Goal: Register for event/course

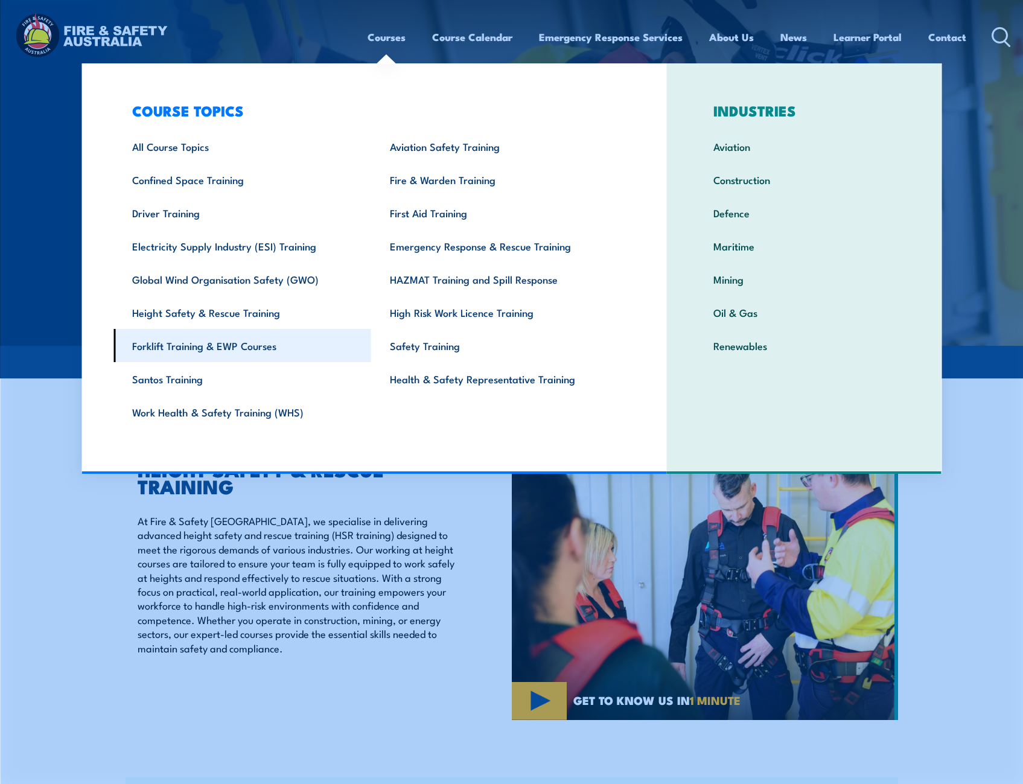
click at [189, 345] on link "Forklift Training & EWP Courses" at bounding box center [243, 345] width 258 height 33
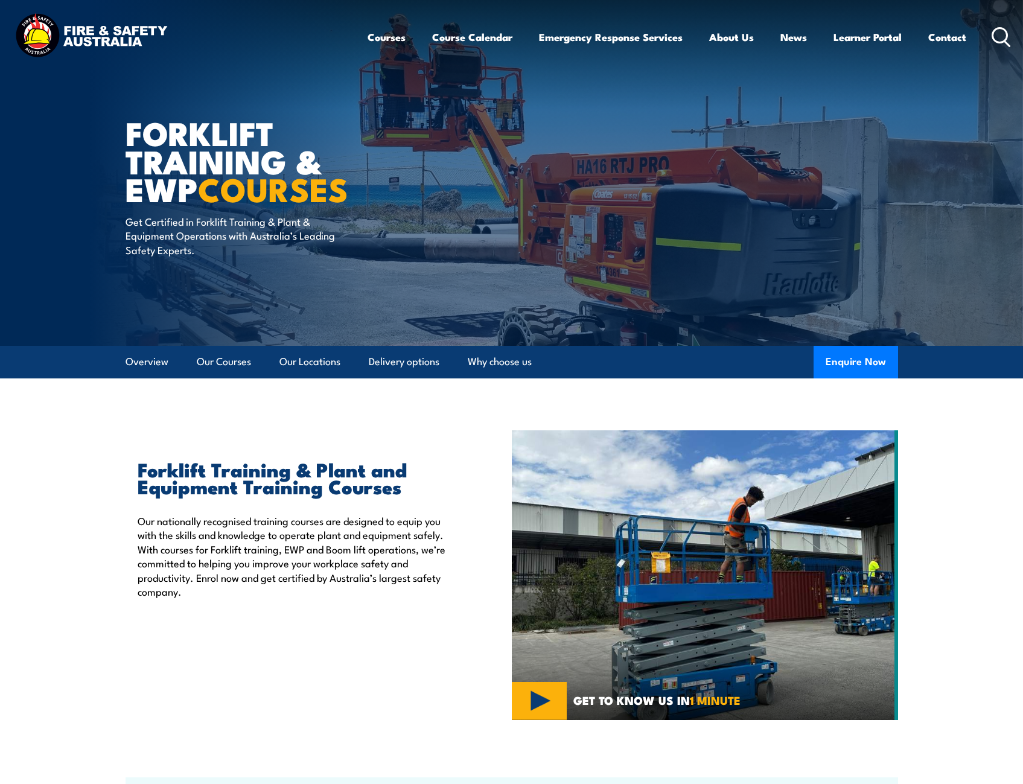
click at [1000, 39] on icon at bounding box center [1001, 37] width 19 height 20
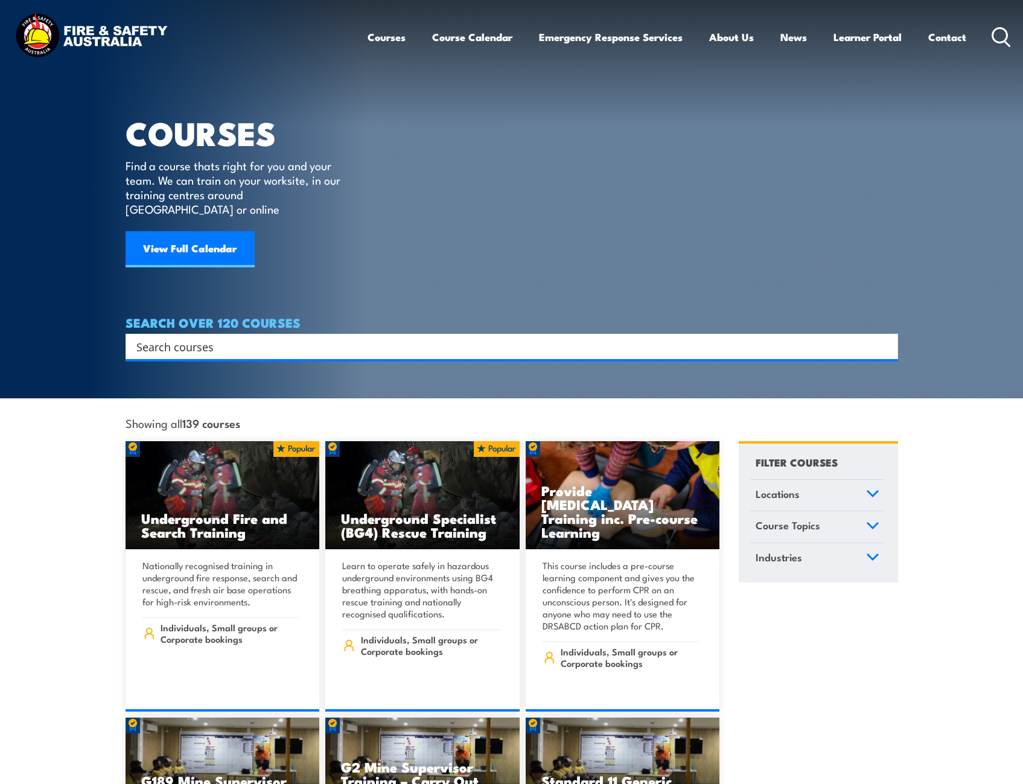
click at [296, 21] on div "Courses Course Calendar Emergency Response Services Services Overview Emergency…" at bounding box center [511, 37] width 999 height 52
click at [217, 338] on input "Search input" at bounding box center [503, 347] width 735 height 18
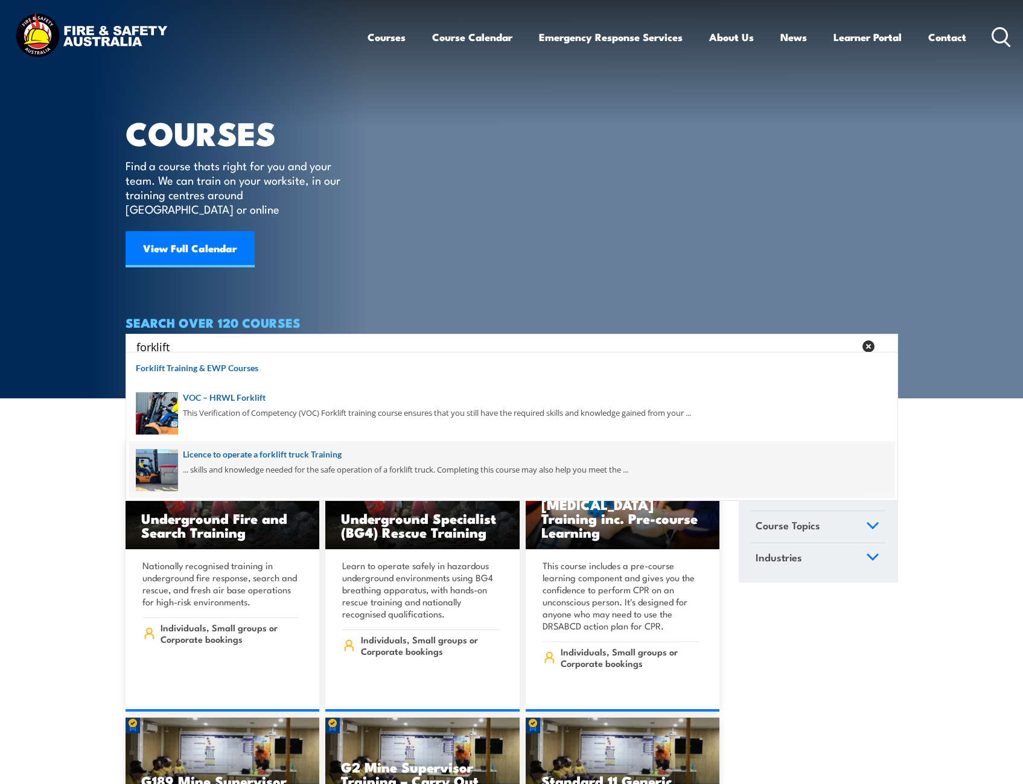
type input "forklift"
click at [216, 456] on span at bounding box center [512, 469] width 766 height 57
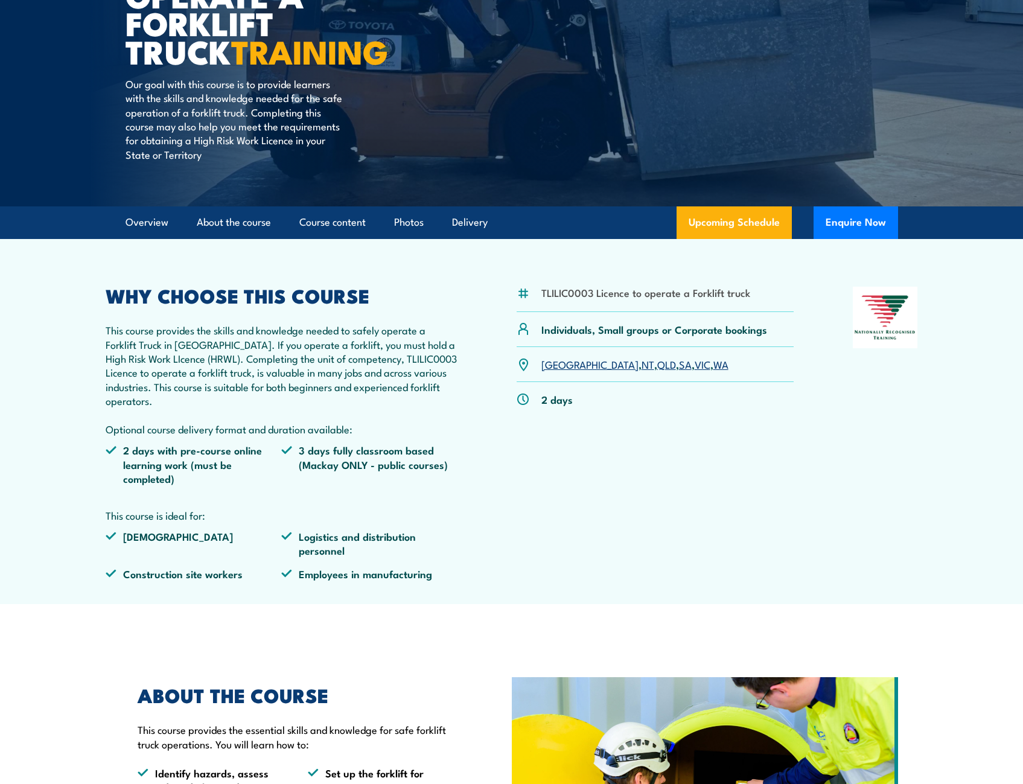
scroll to position [181, 0]
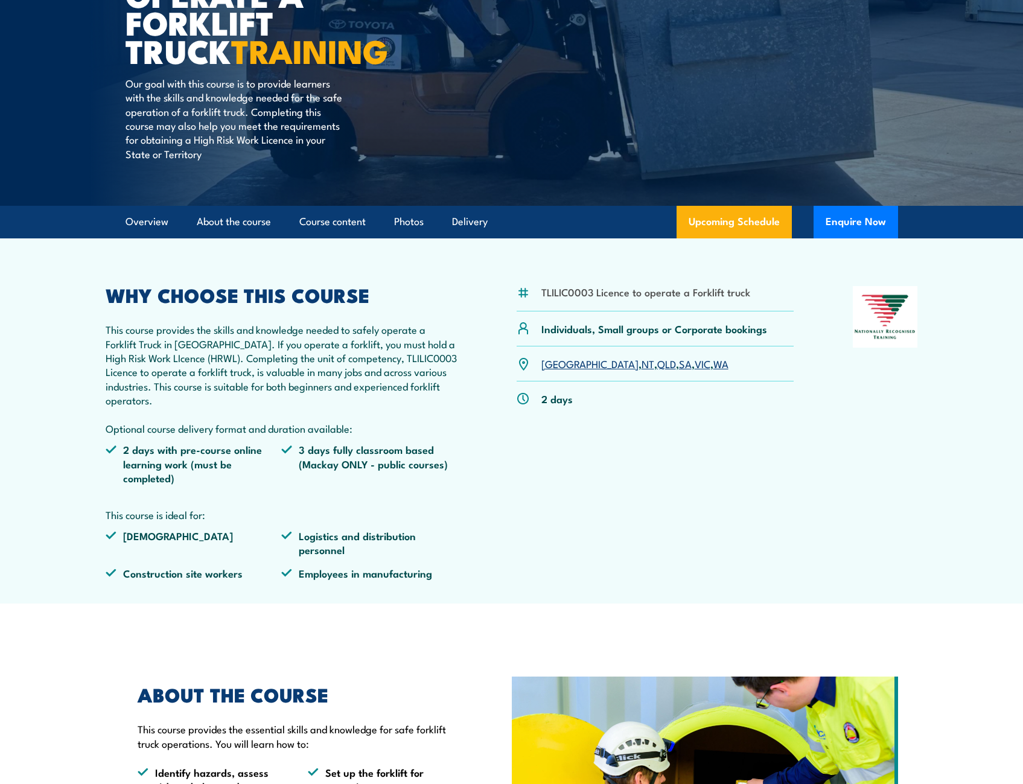
click at [658, 365] on link "QLD" at bounding box center [667, 363] width 19 height 14
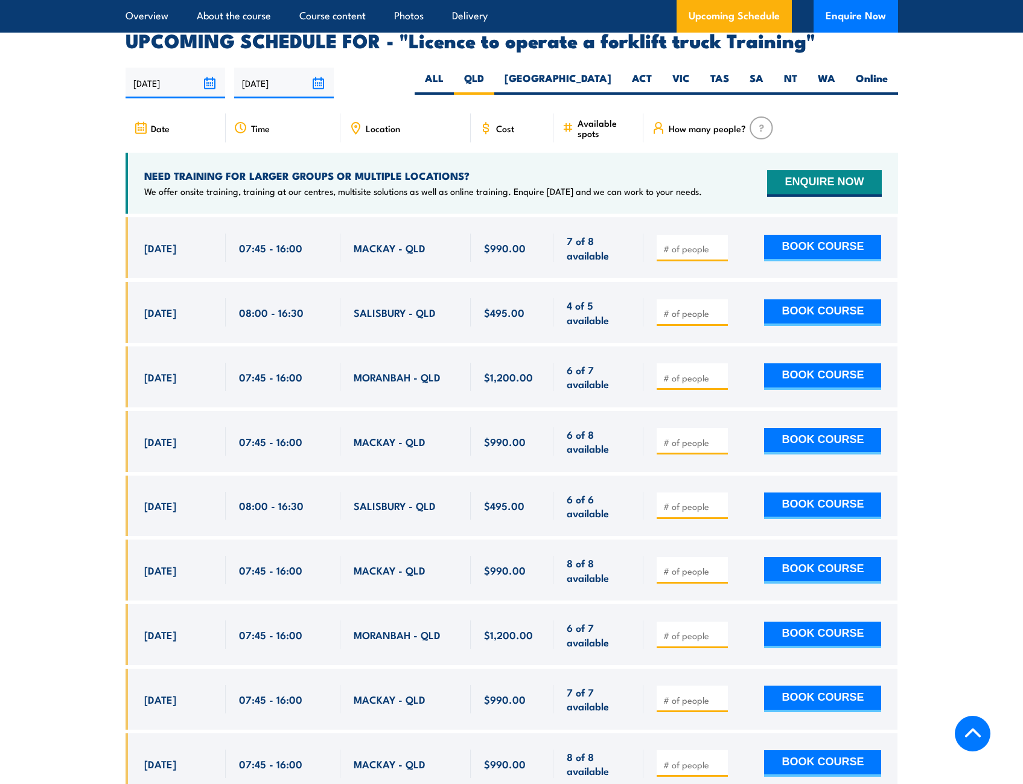
scroll to position [2021, 0]
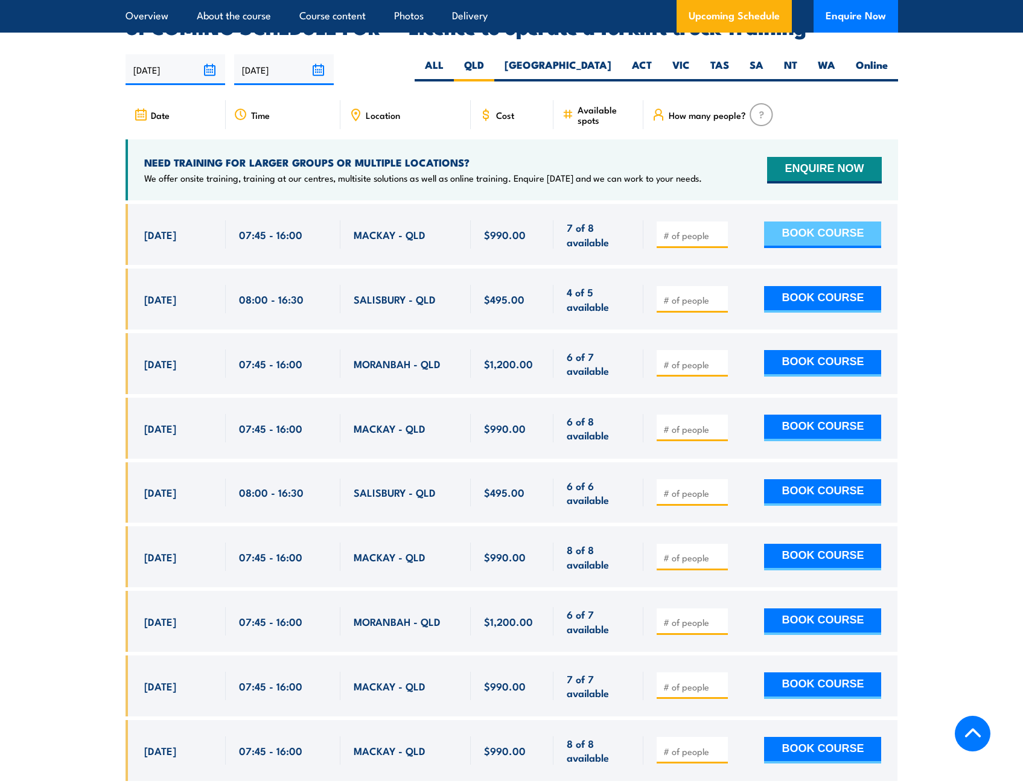
click at [827, 222] on button "BOOK COURSE" at bounding box center [822, 235] width 117 height 27
type input "1"
click at [803, 222] on button "BOOK COURSE" at bounding box center [822, 235] width 117 height 27
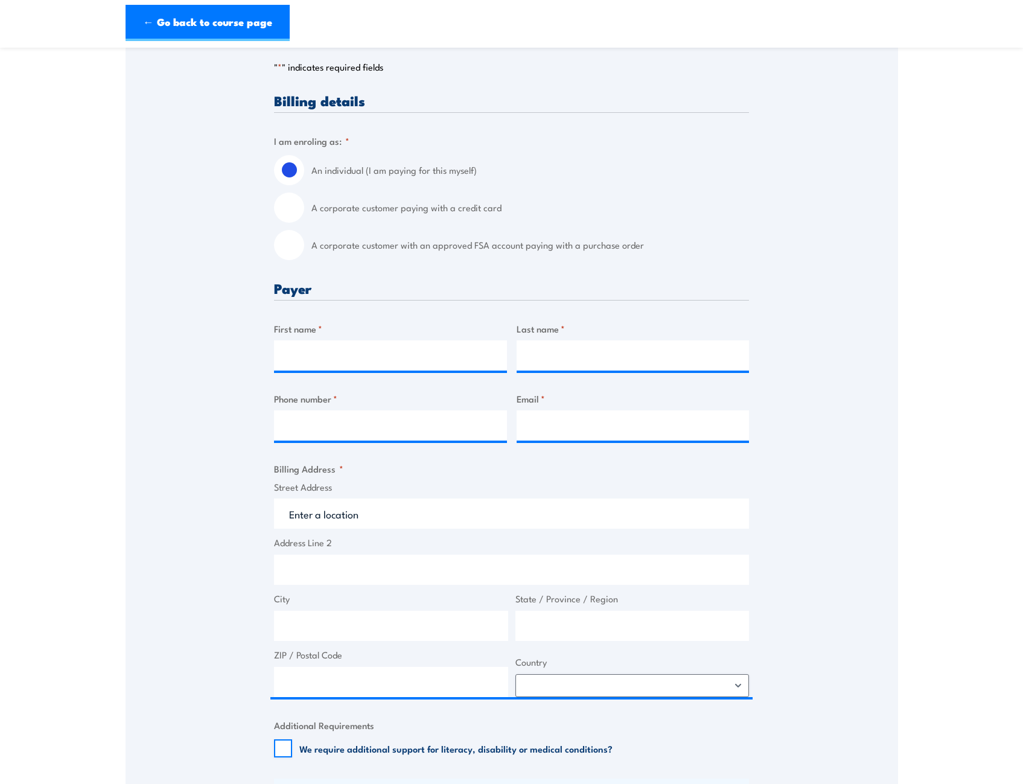
scroll to position [242, 0]
click at [280, 208] on input "A corporate customer paying with a credit card" at bounding box center [289, 208] width 30 height 30
radio input "true"
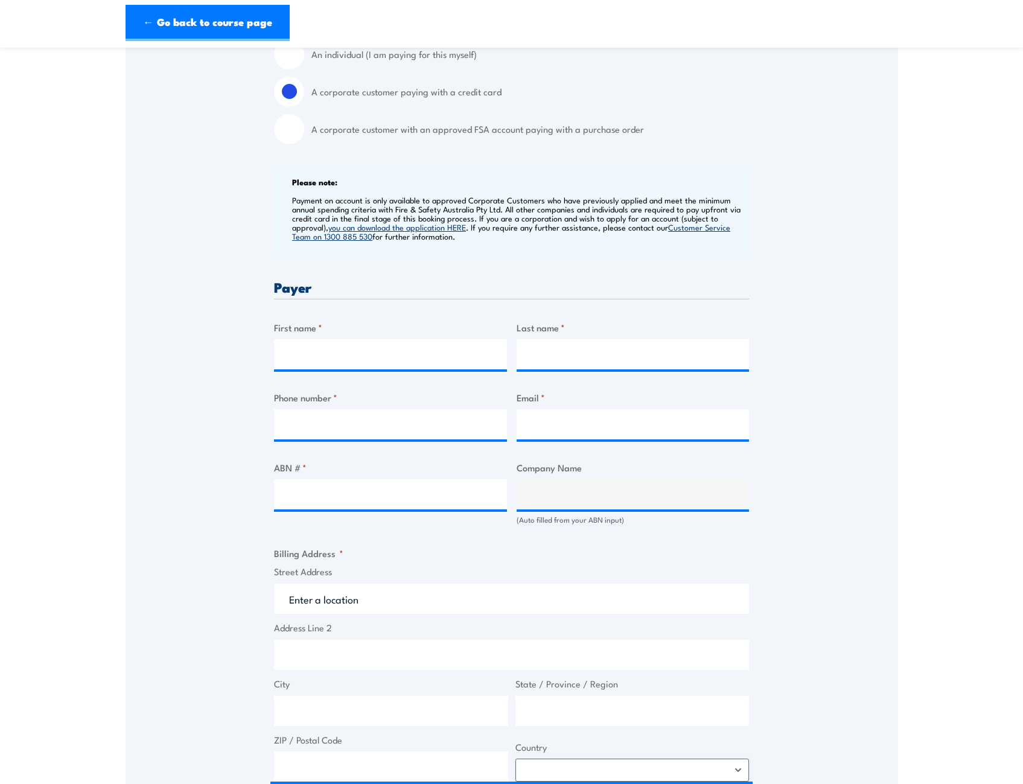
scroll to position [362, 0]
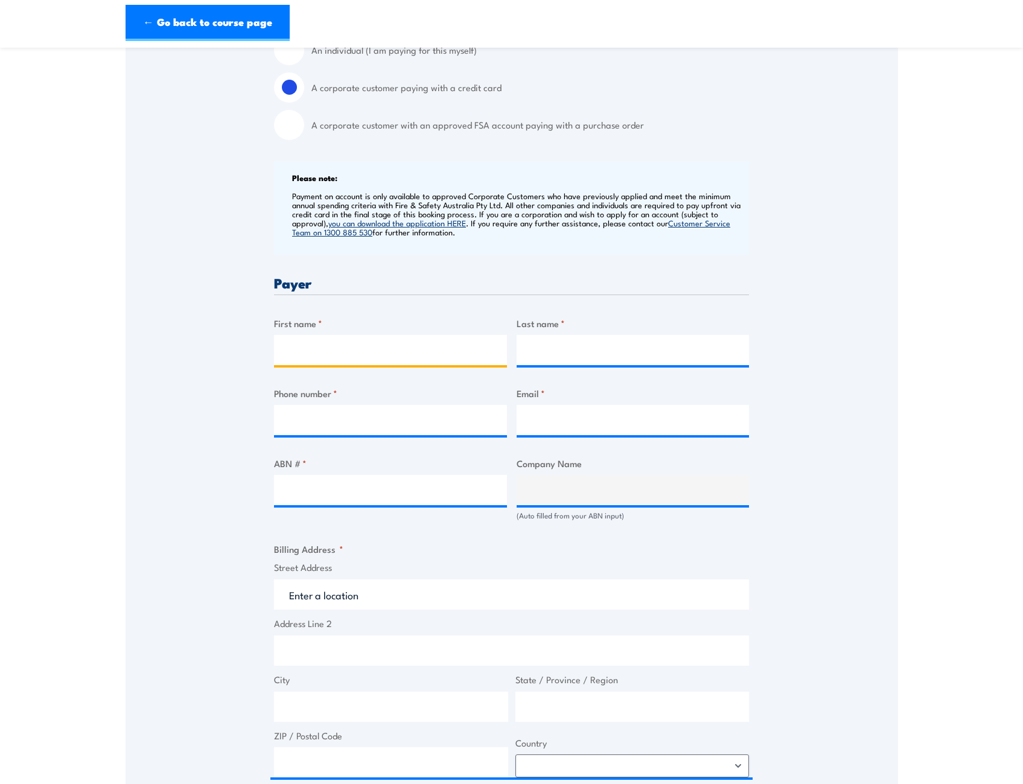
click at [386, 346] on input "First name *" at bounding box center [390, 350] width 233 height 30
type input "[PERSON_NAME]"
type input "0431022981"
type input "[EMAIL_ADDRESS][DOMAIN_NAME]"
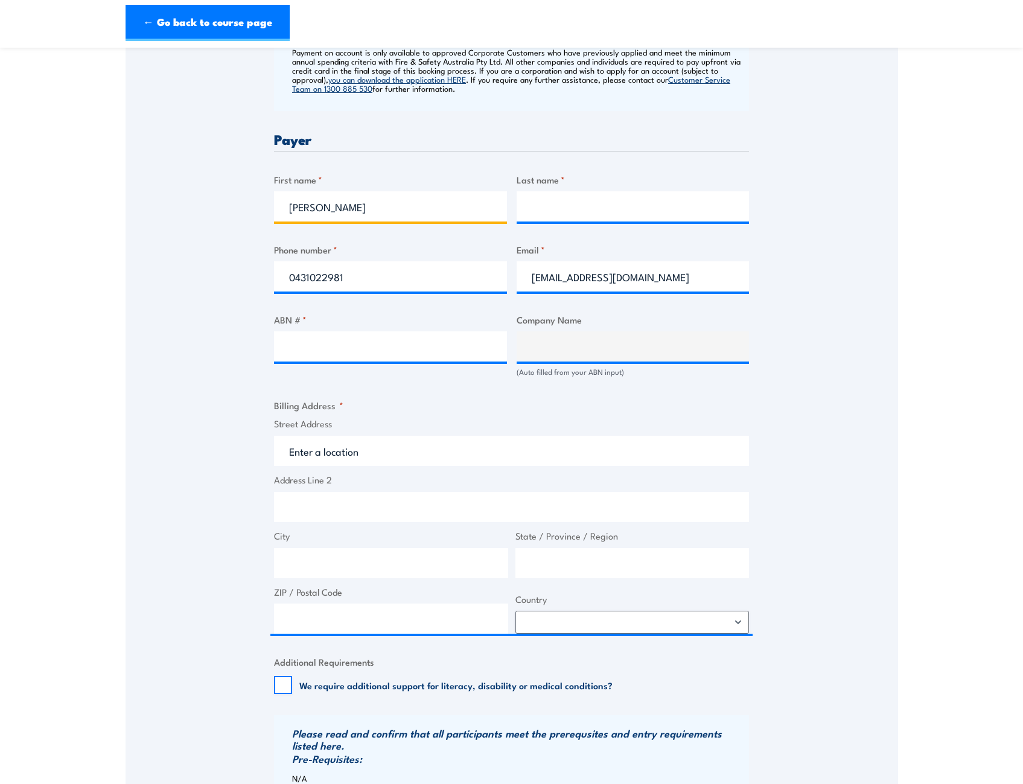
scroll to position [543, 0]
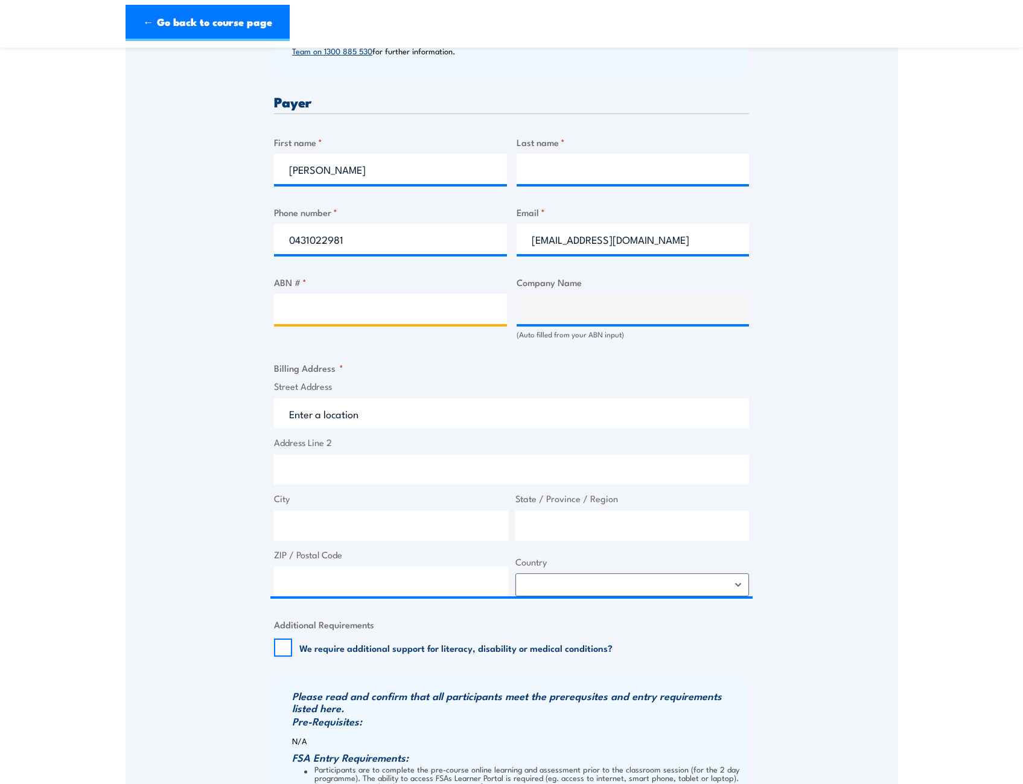
click at [379, 312] on input "ABN # *" at bounding box center [390, 309] width 233 height 30
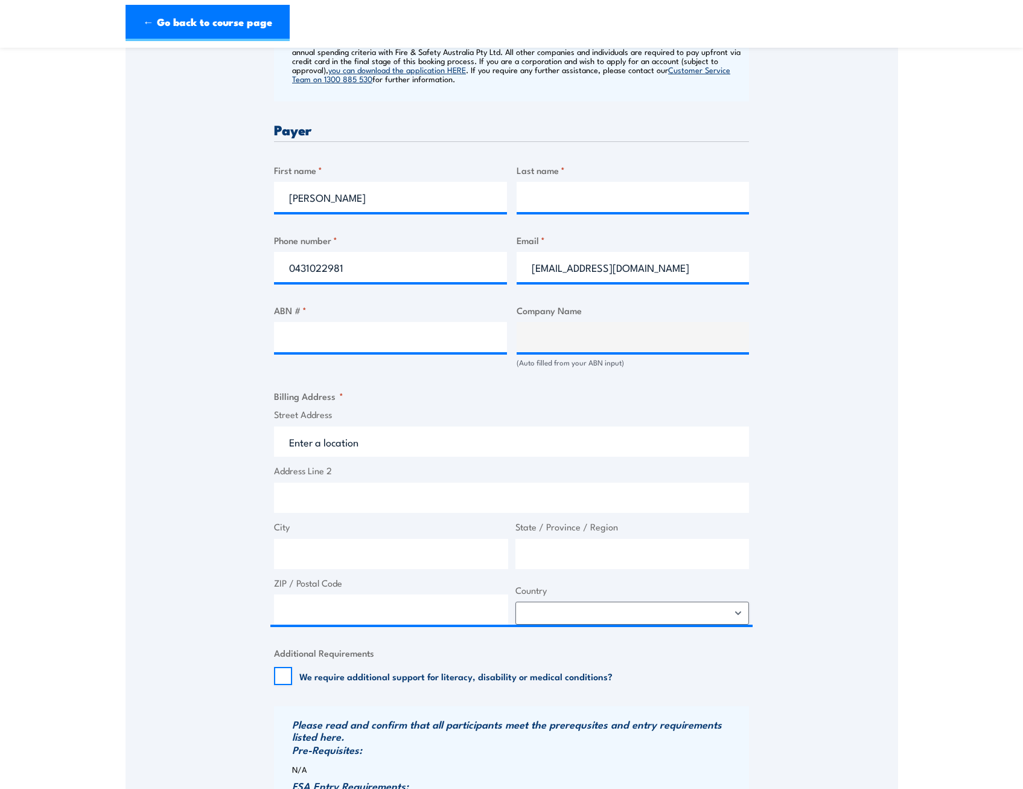
scroll to position [483, 0]
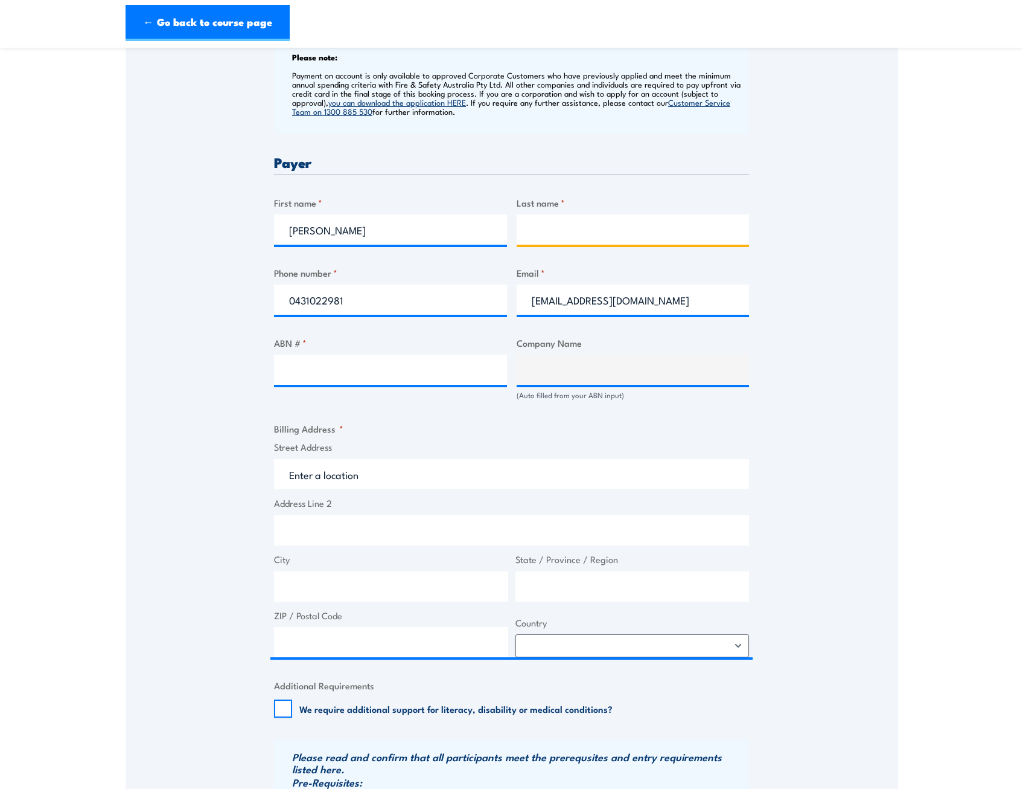
click at [644, 241] on input "Last name *" at bounding box center [633, 229] width 233 height 30
type input "[PERSON_NAME]"
click at [344, 376] on input "ABN # *" at bounding box center [390, 369] width 233 height 30
paste input "34 633 056 612"
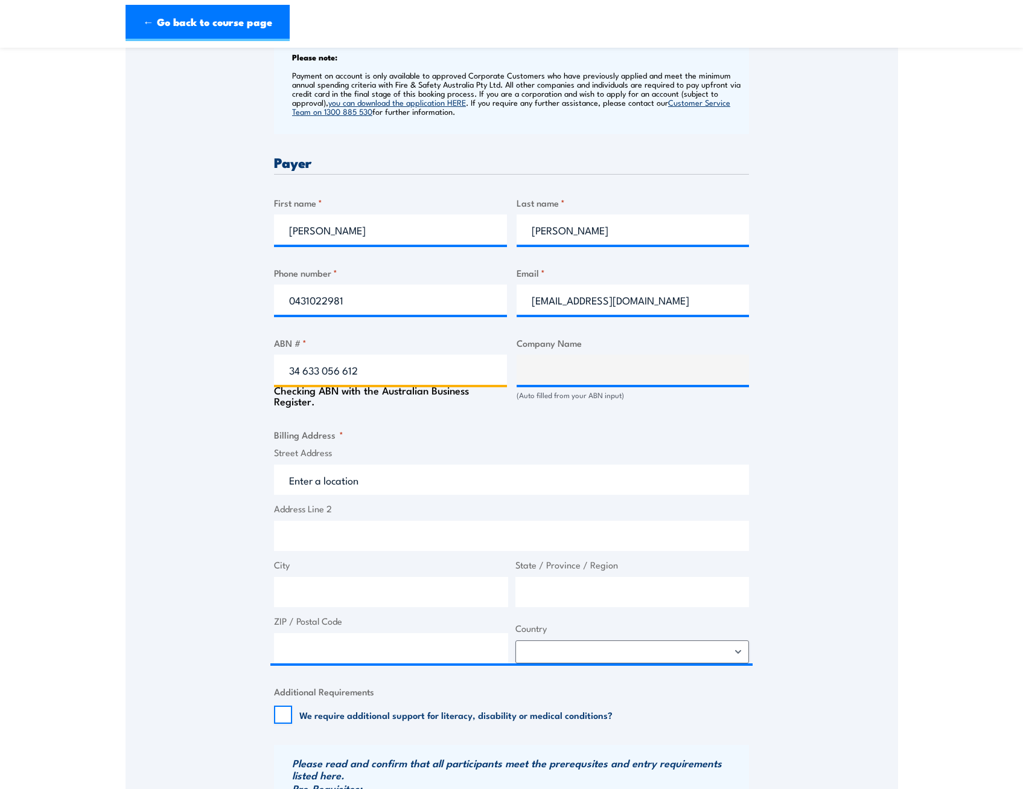
type input "34 633 056 612"
type input "RPT TYRES AND MECHANICAL PTY LTD"
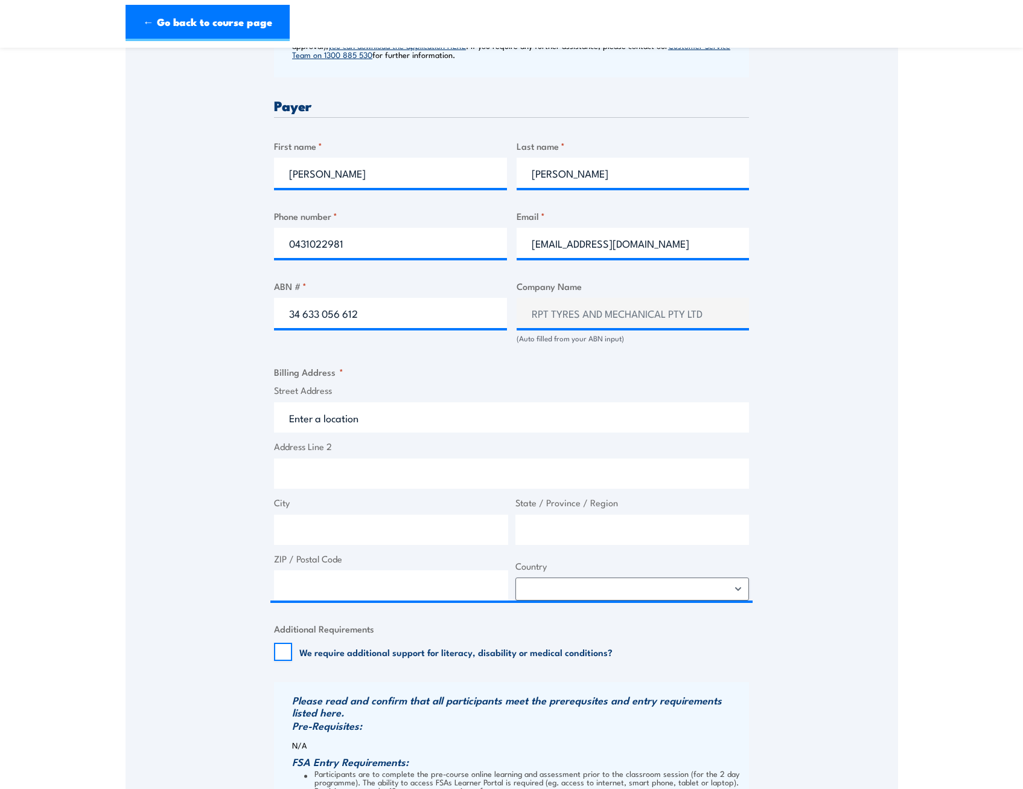
scroll to position [543, 0]
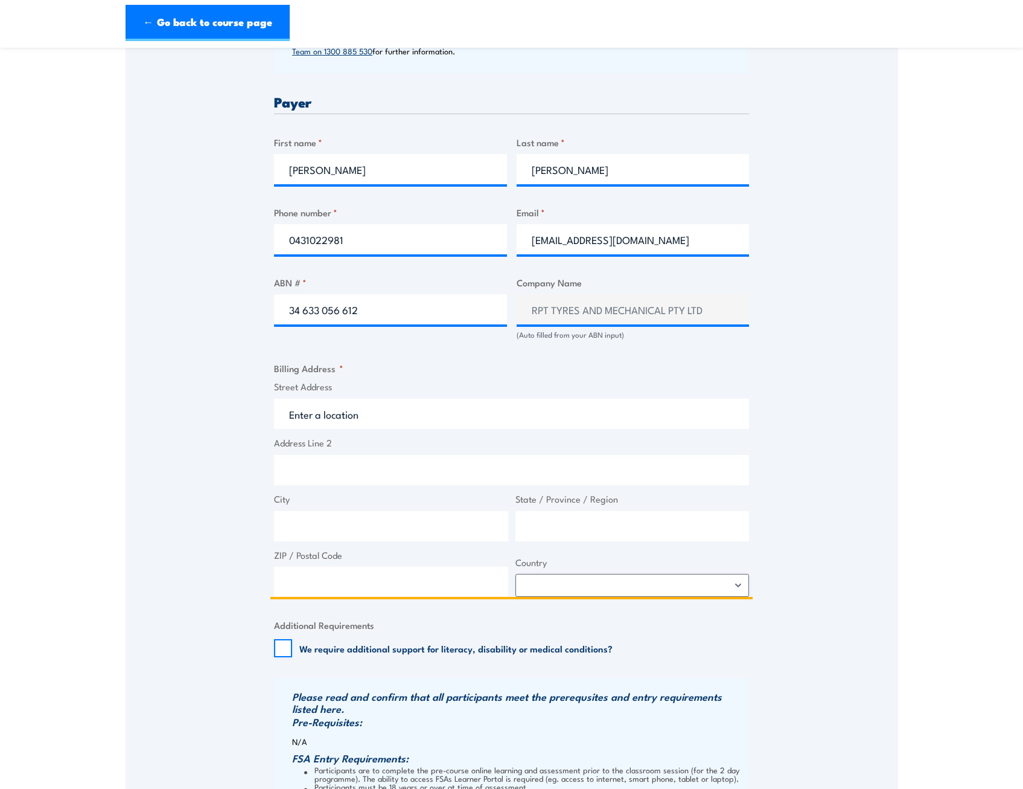
click at [375, 416] on input "Street Address" at bounding box center [511, 414] width 475 height 30
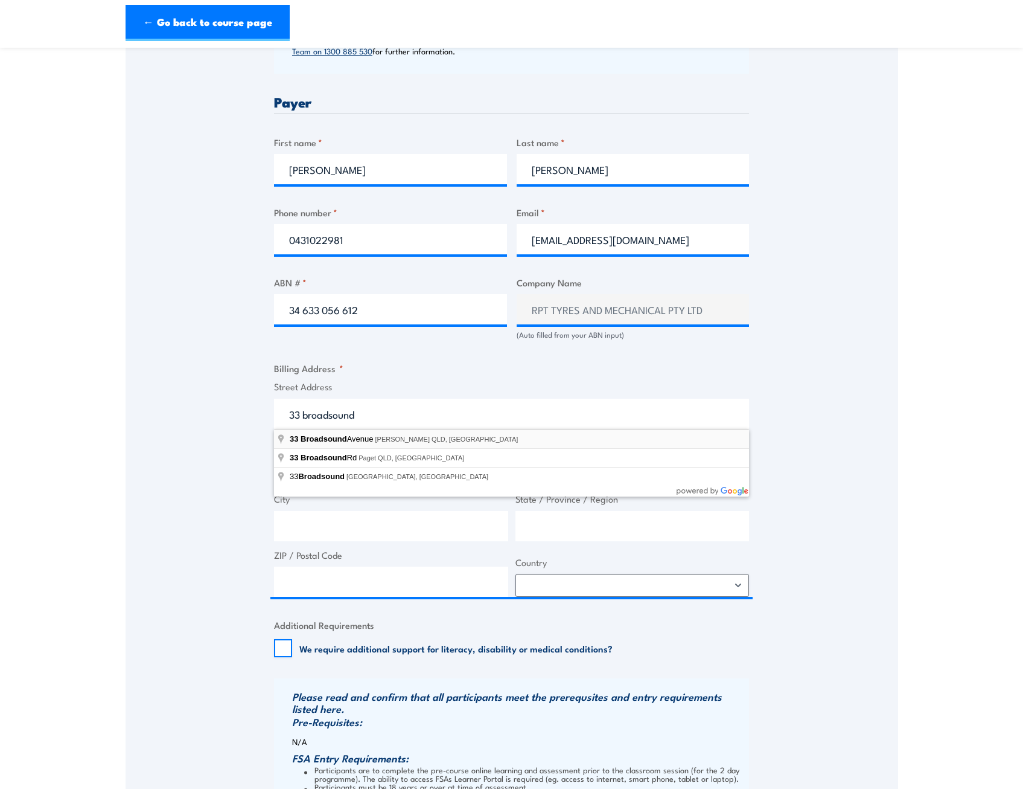
type input "[STREET_ADDRESS][PERSON_NAME]"
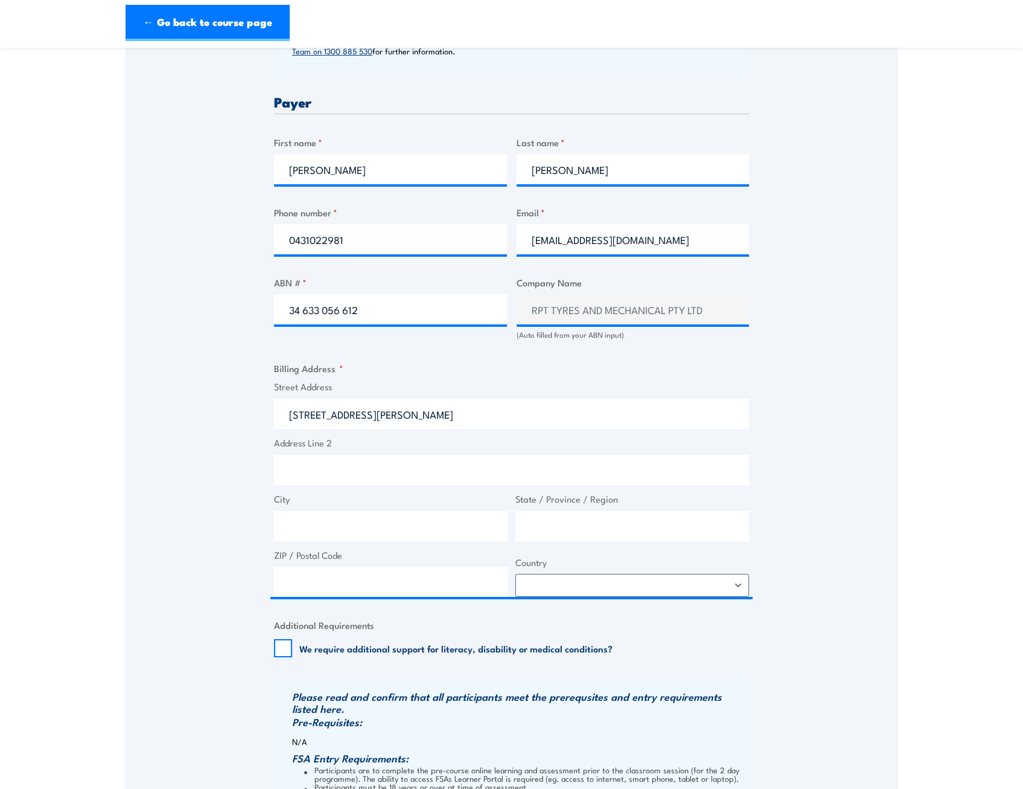
type input "[STREET_ADDRESS]"
type input "[PERSON_NAME]"
type input "[GEOGRAPHIC_DATA]"
type input "4745"
select select "[GEOGRAPHIC_DATA]"
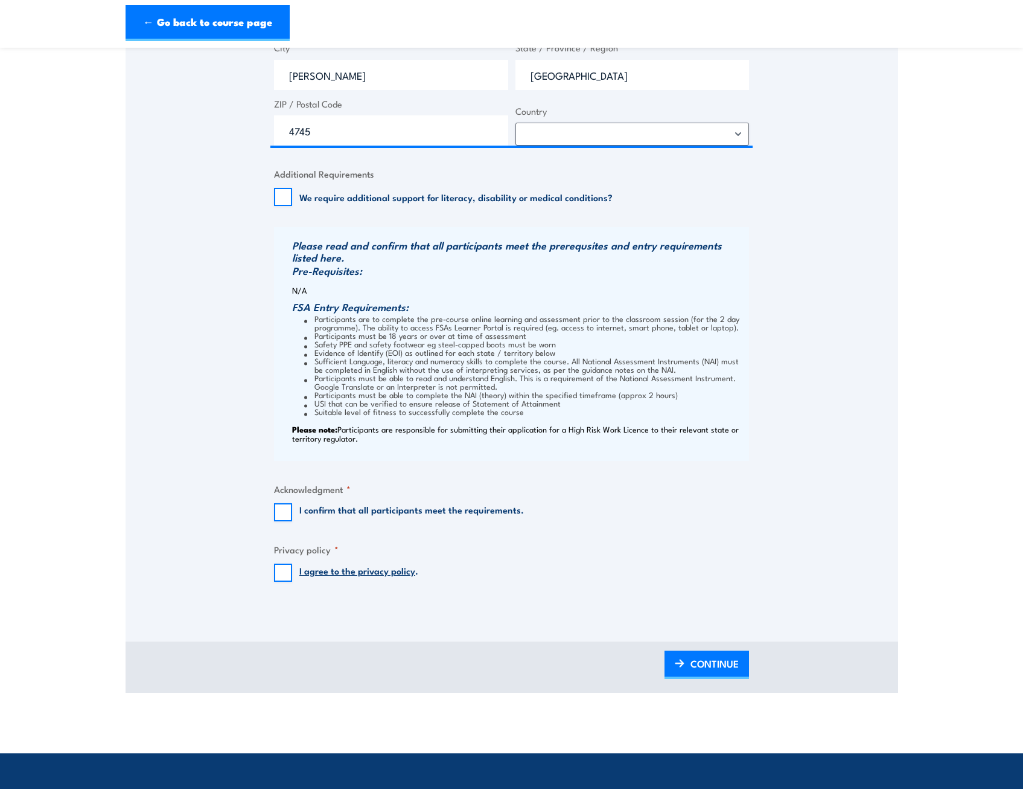
scroll to position [1026, 0]
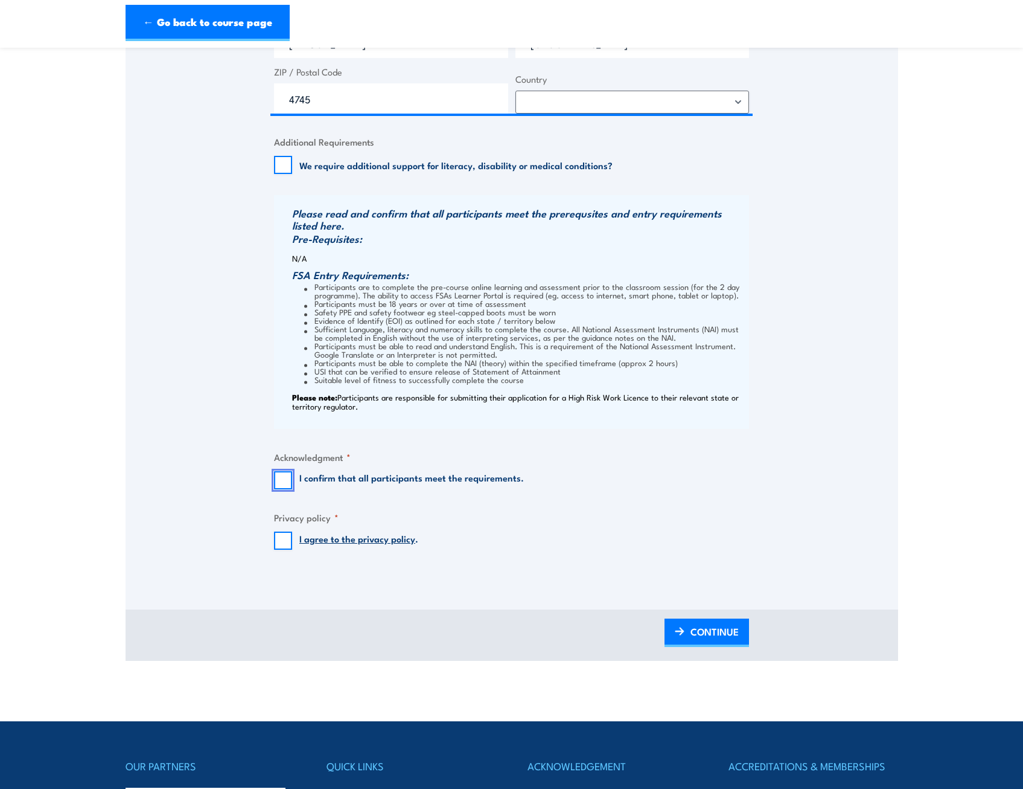
click at [283, 479] on input "I confirm that all participants meet the requirements." at bounding box center [283, 480] width 18 height 18
checkbox input "true"
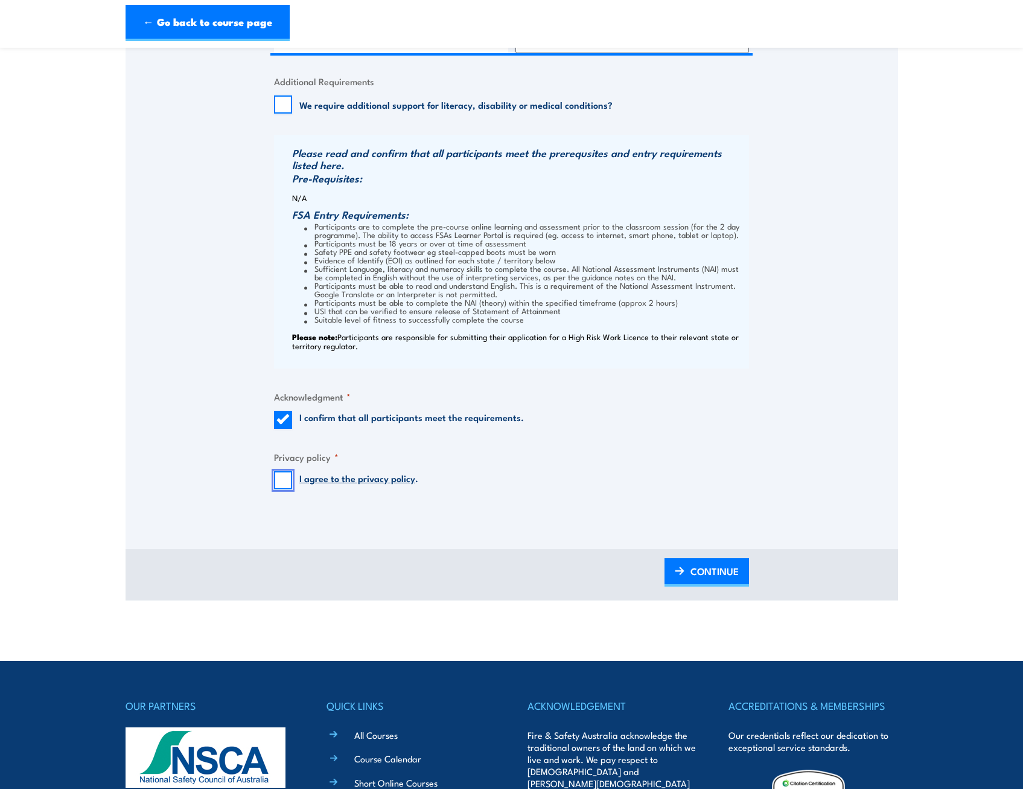
click at [280, 476] on input "I agree to the privacy policy ." at bounding box center [283, 480] width 18 height 18
checkbox input "true"
click at [714, 565] on span "CONTINUE" at bounding box center [715, 571] width 48 height 32
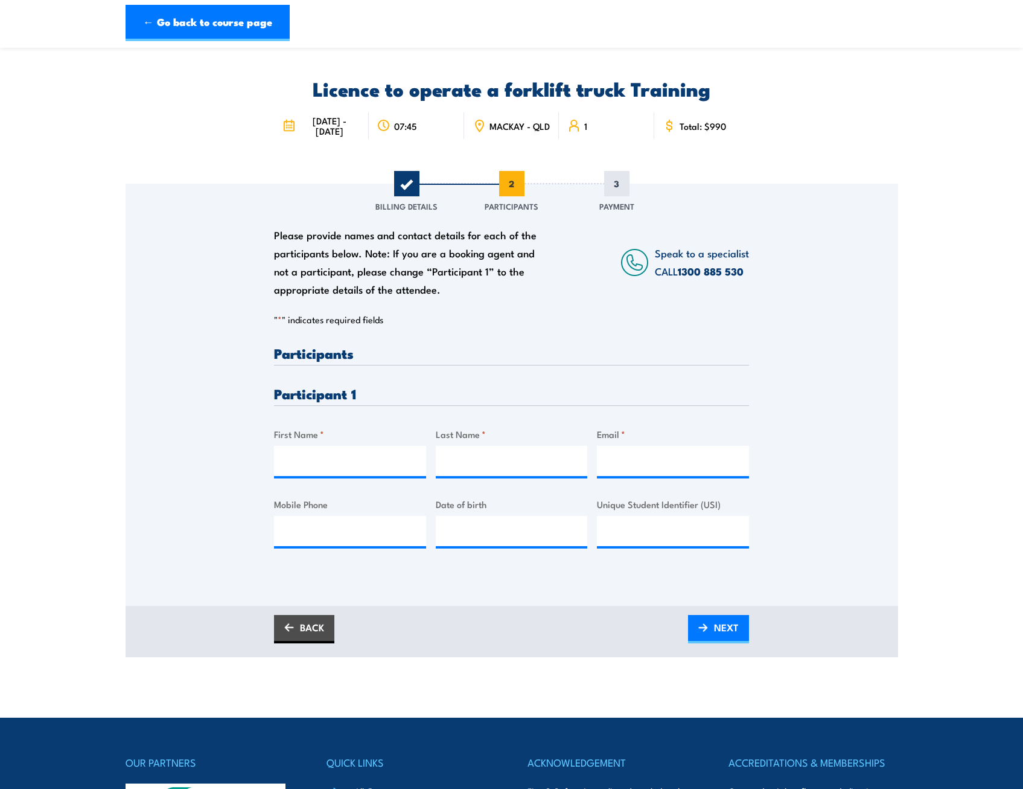
scroll to position [0, 0]
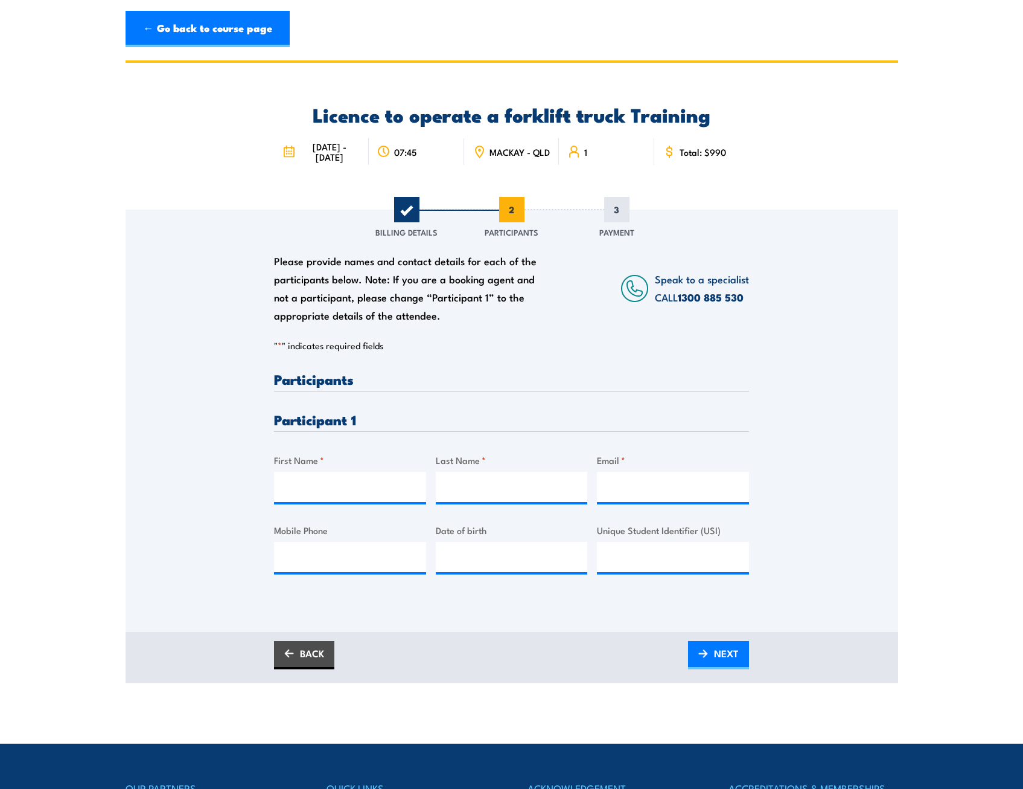
click at [304, 376] on h3 "Participants" at bounding box center [511, 379] width 475 height 14
click at [295, 416] on h3 "Participant 1" at bounding box center [511, 419] width 475 height 14
click at [294, 490] on input "First Name *" at bounding box center [350, 487] width 152 height 30
type input "[PERSON_NAME]"
type input "Monogios"
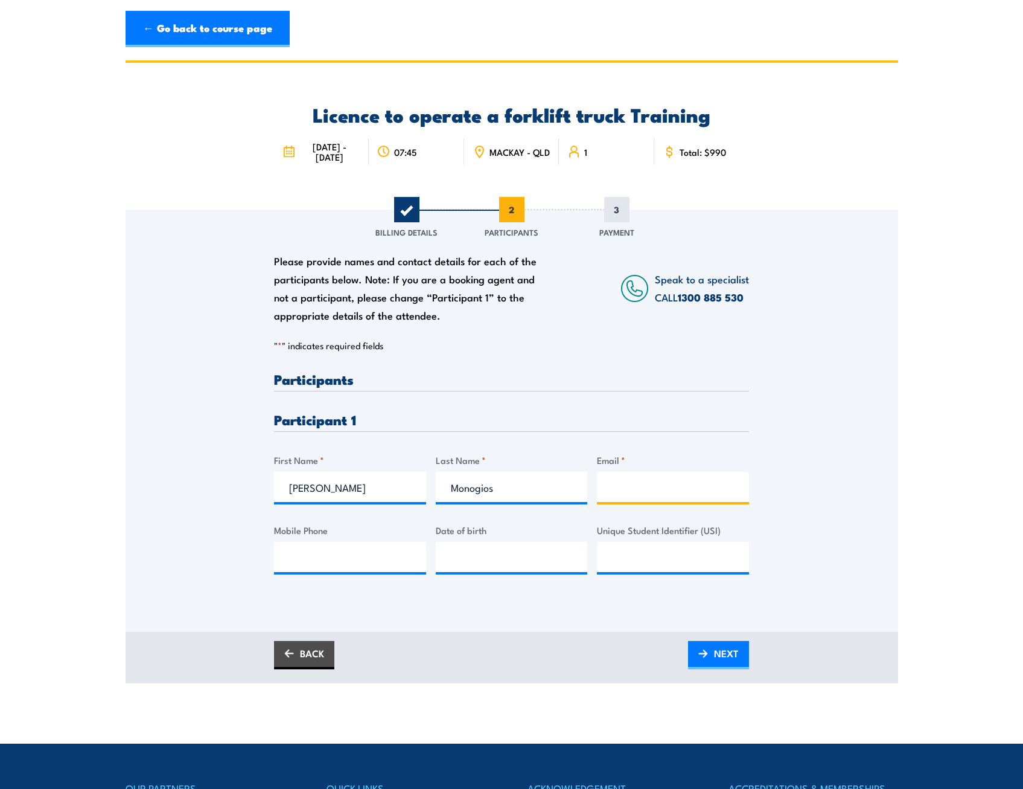
click at [642, 482] on input "Email *" at bounding box center [673, 487] width 152 height 30
type input "[EMAIL_ADDRESS][DOMAIN_NAME]"
click at [341, 562] on input "Mobile Phone" at bounding box center [350, 557] width 152 height 30
type input "0421436652"
type input "[DATE]"
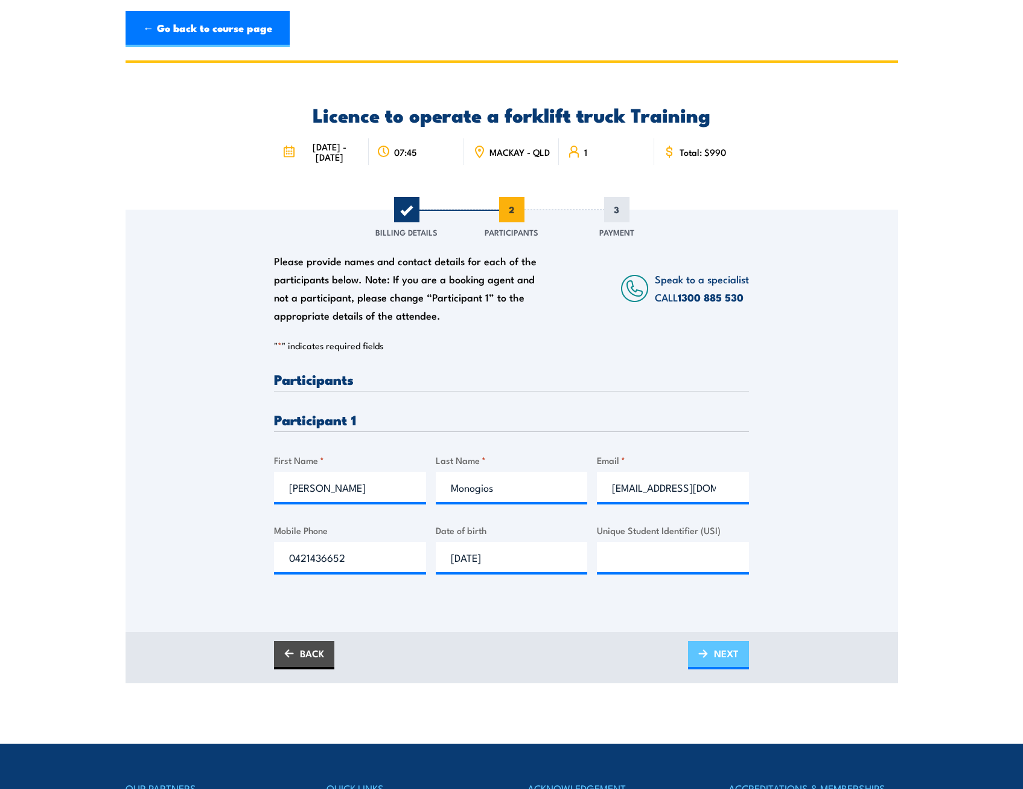
click at [709, 648] on link "NEXT" at bounding box center [718, 655] width 61 height 28
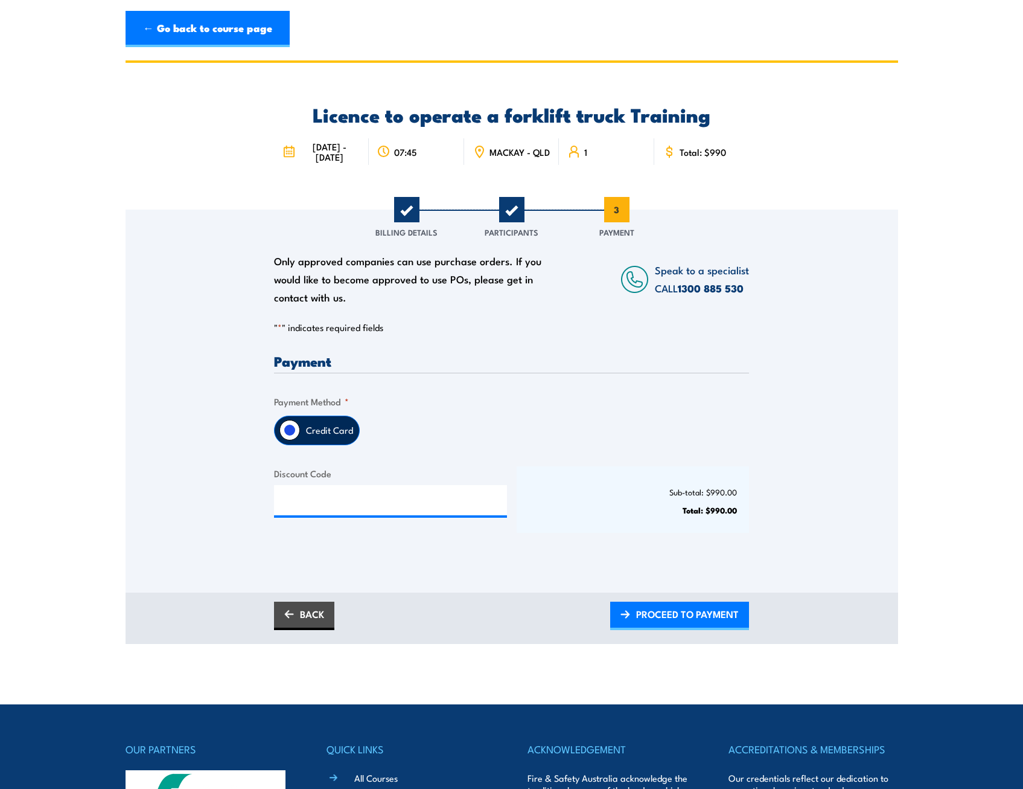
click at [323, 428] on label "Credit Card" at bounding box center [329, 430] width 59 height 28
click at [300, 428] on input "Credit Card" at bounding box center [290, 430] width 21 height 21
click at [652, 616] on span "PROCEED TO PAYMENT" at bounding box center [687, 614] width 103 height 32
